Goal: Check status

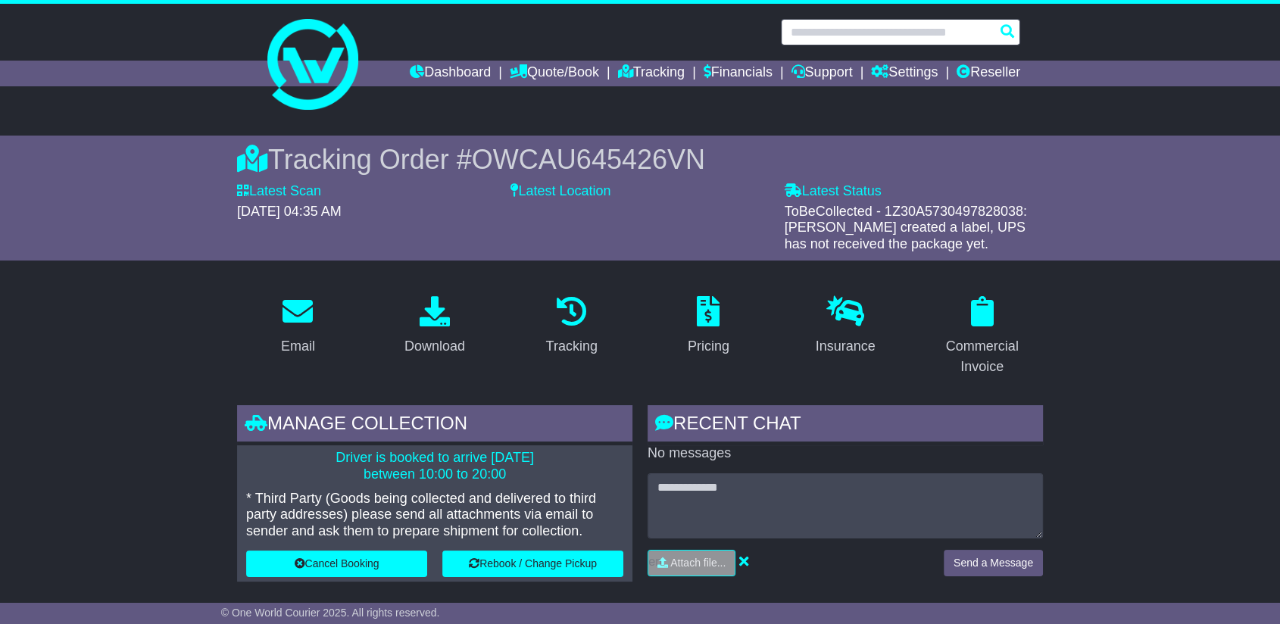
click at [944, 34] on input "text" at bounding box center [900, 32] width 239 height 27
paste input "**********"
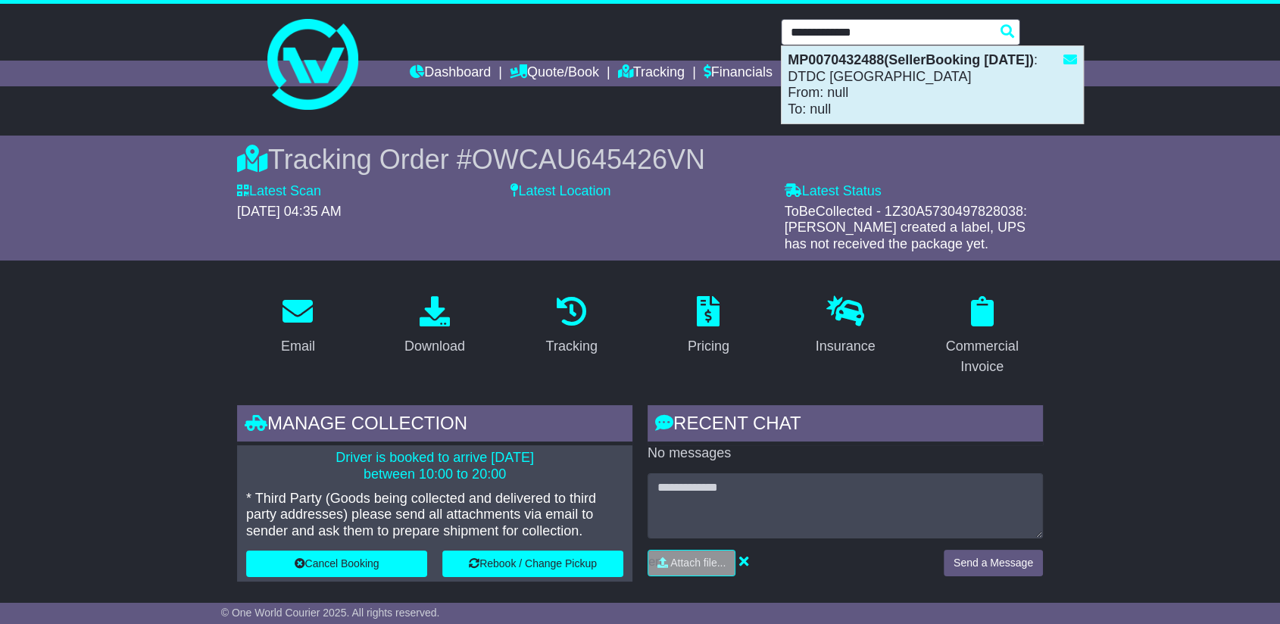
click at [909, 79] on div "MP0070432488(SellerBooking [DATE]) : DTDC [GEOGRAPHIC_DATA] From: null To: null" at bounding box center [933, 84] width 302 height 77
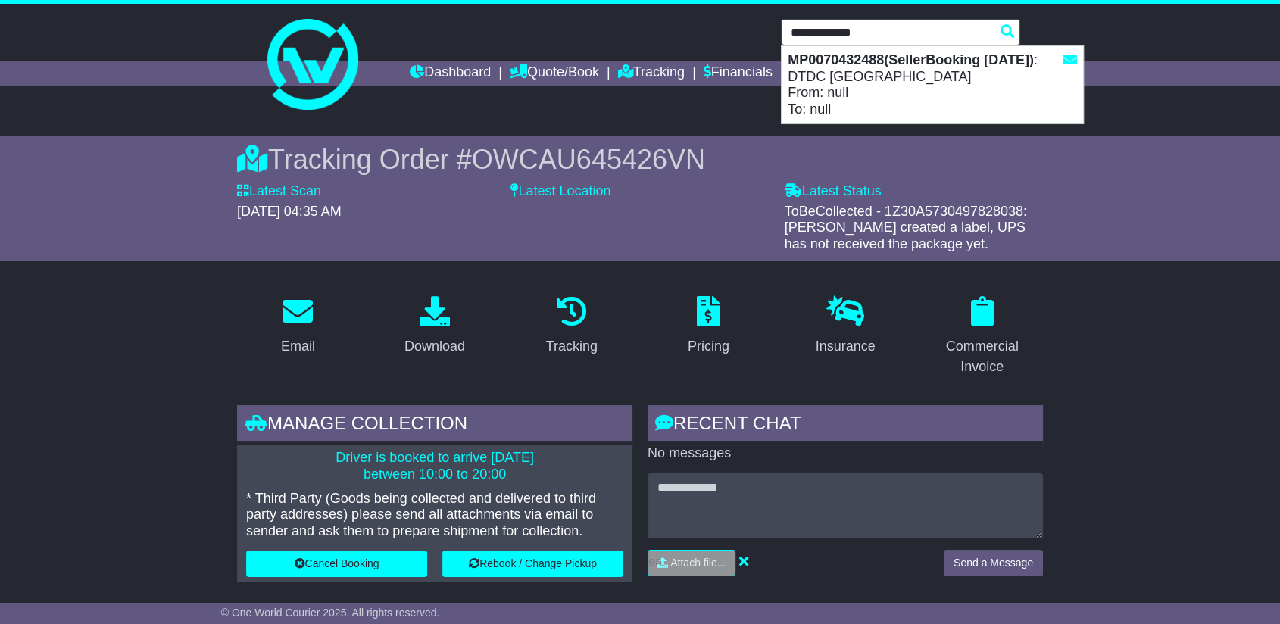
type input "**********"
